Goal: Information Seeking & Learning: Learn about a topic

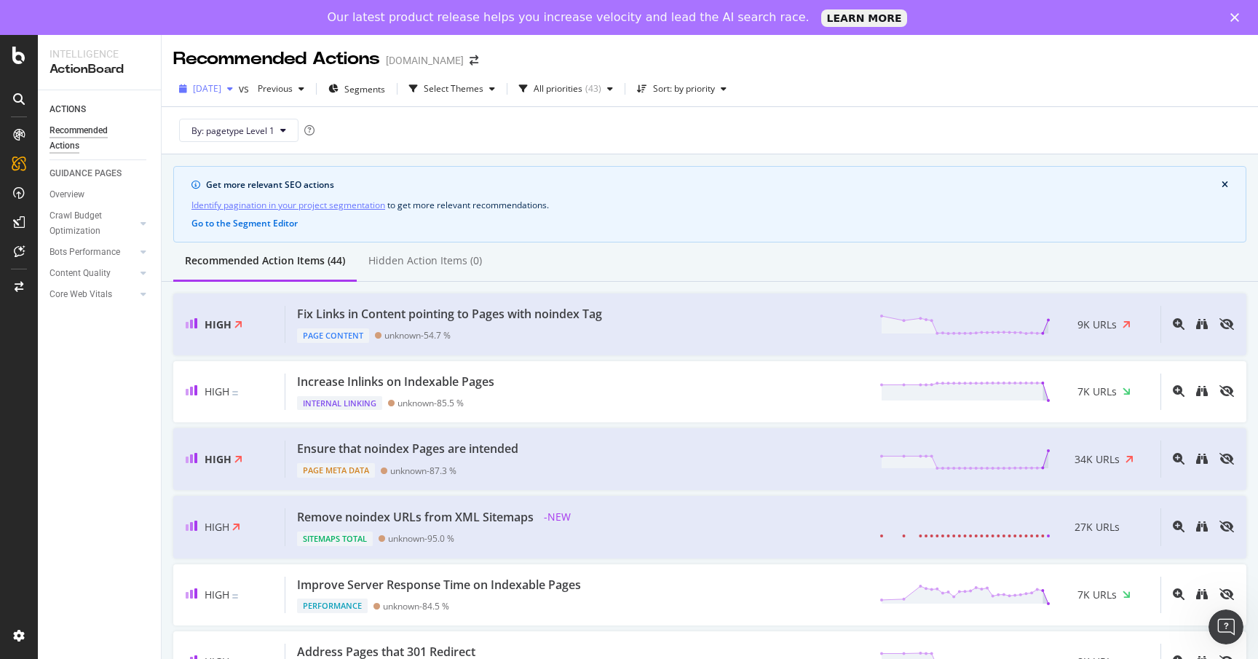
click at [221, 92] on span "[DATE]" at bounding box center [207, 88] width 28 height 12
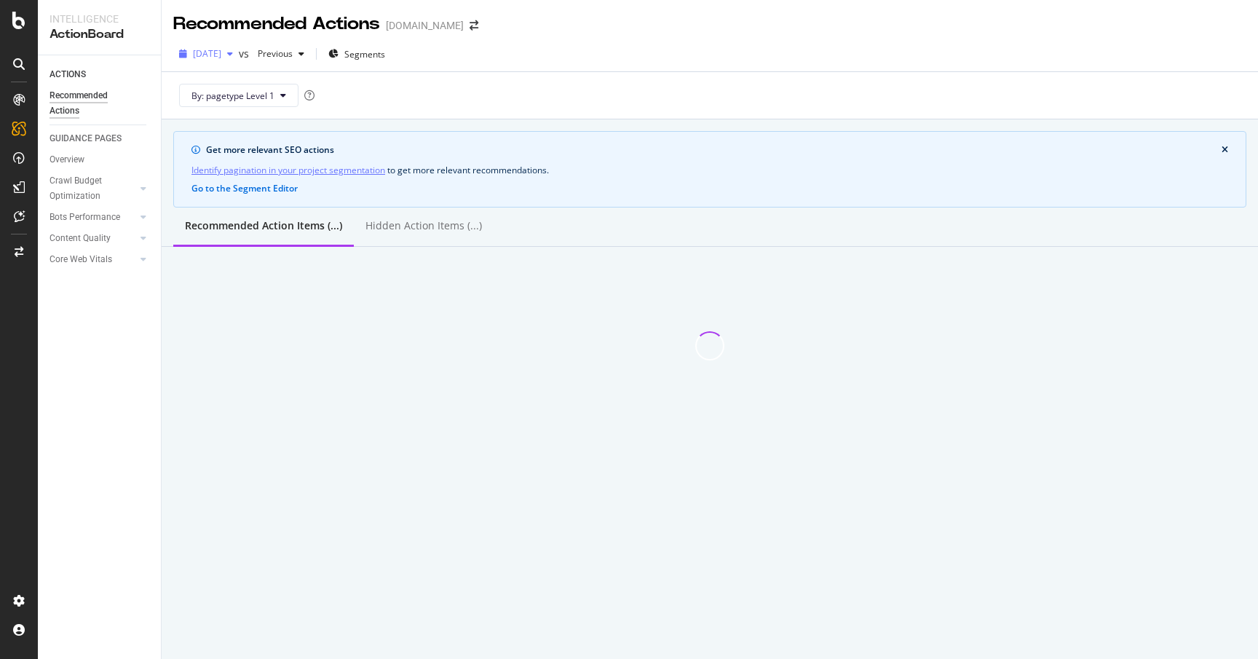
click at [221, 55] on span "[DATE]" at bounding box center [207, 53] width 28 height 12
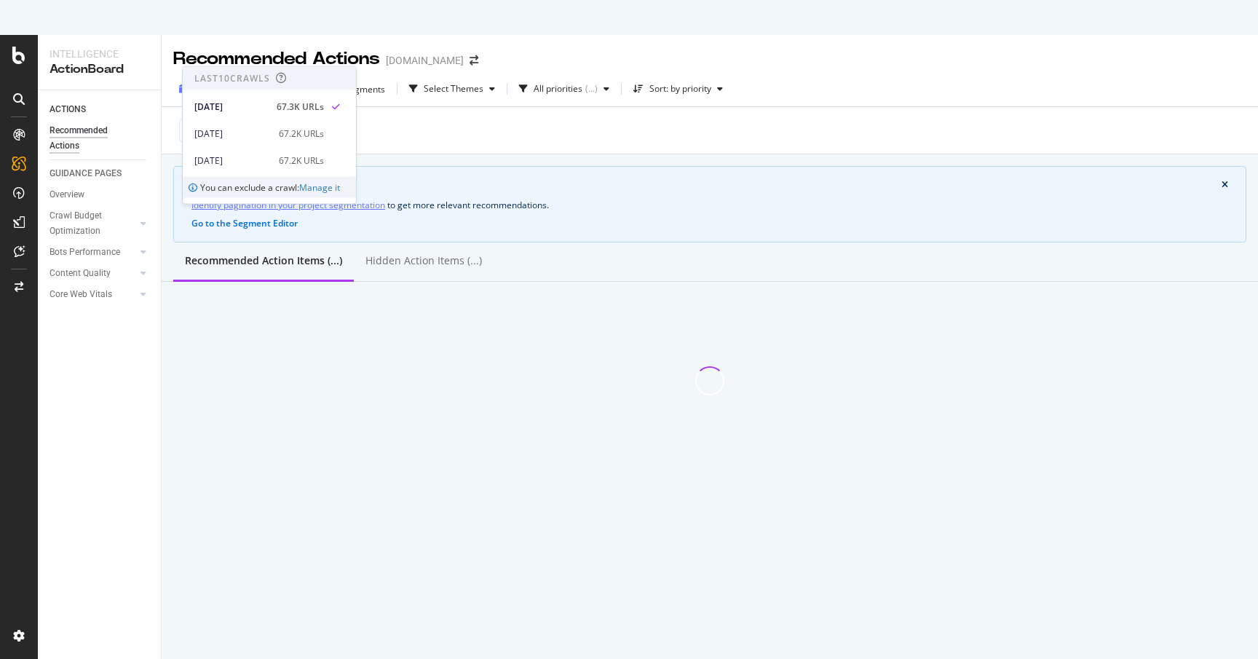
click at [247, 55] on div "Recommended Actions newsone.com 2025 Aug. 24th vs Previous Segments Select Them…" at bounding box center [710, 364] width 1096 height 659
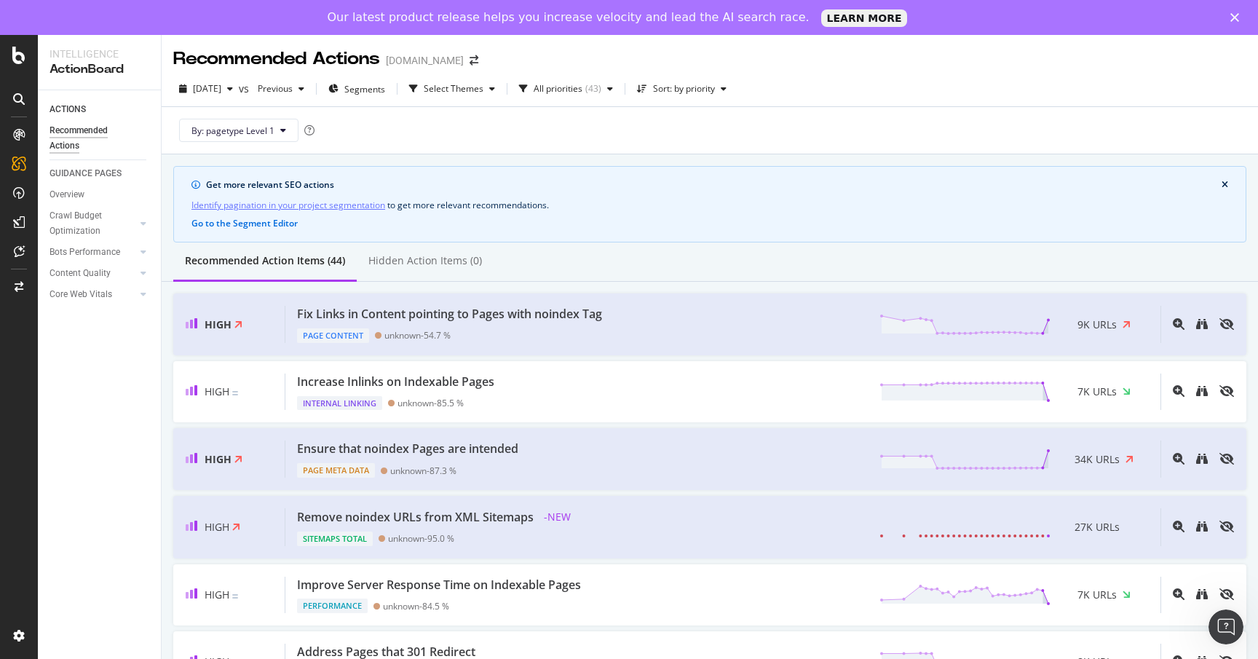
click at [797, 197] on div "Identify pagination in your project segmentation to get more relevant recommend…" at bounding box center [709, 204] width 1036 height 15
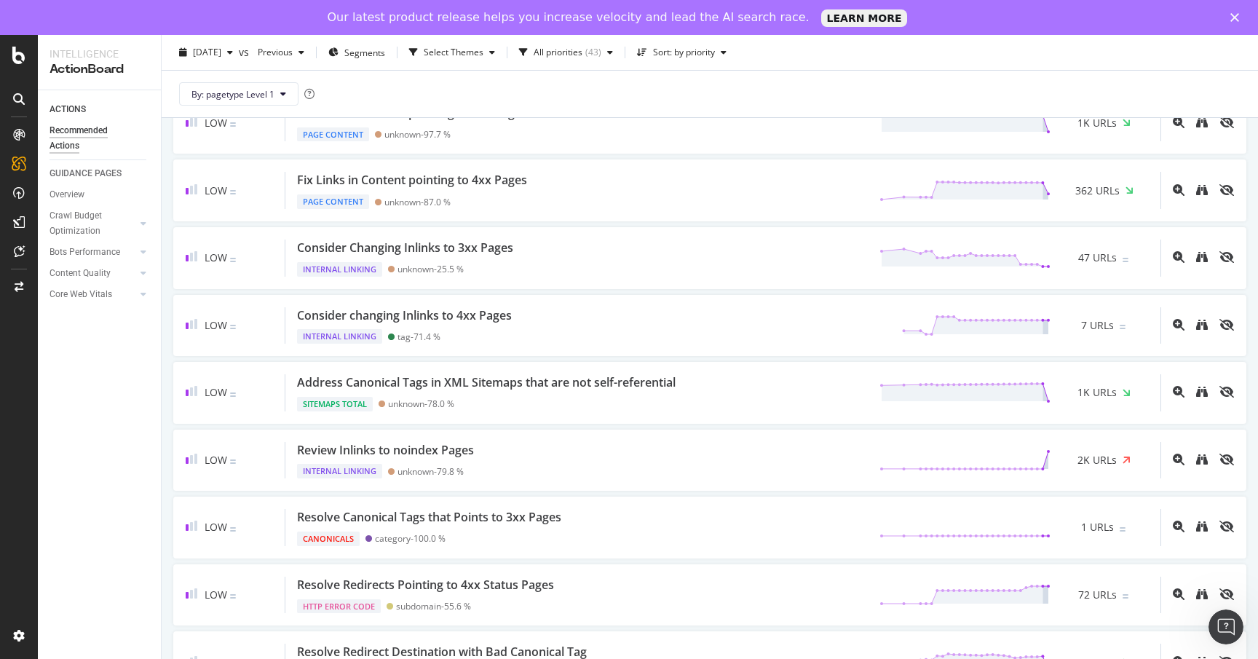
scroll to position [2622, 0]
